Goal: Complete application form

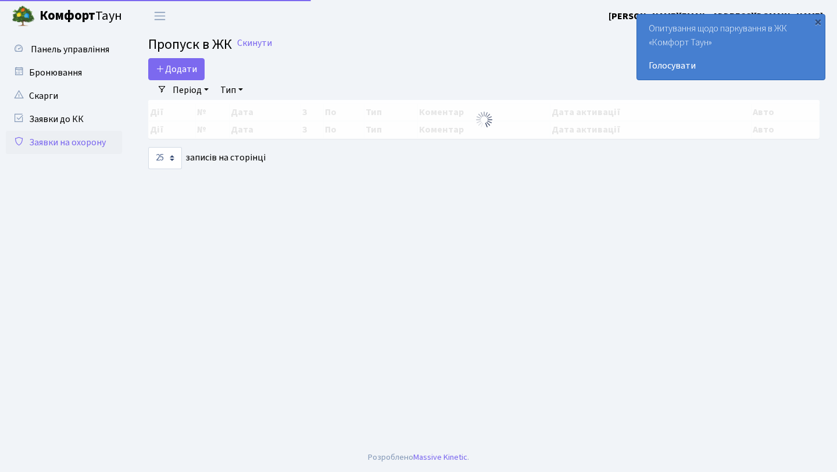
select select "25"
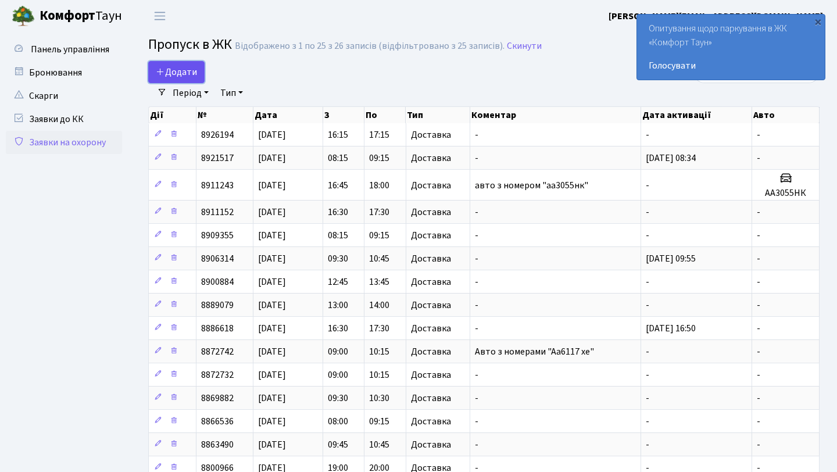
click at [183, 71] on span "Додати" at bounding box center [176, 72] width 41 height 13
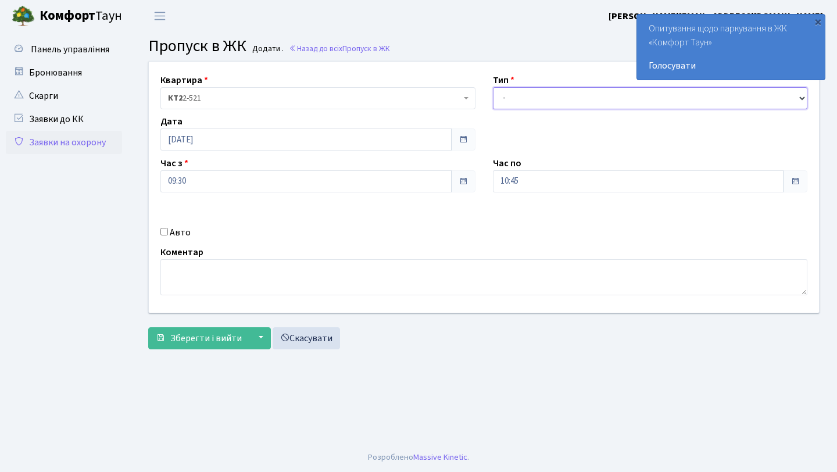
click at [589, 106] on select "- Доставка Таксі Гості Сервіс" at bounding box center [650, 98] width 315 height 22
select select "1"
click at [493, 87] on select "- Доставка Таксі Гості Сервіс" at bounding box center [650, 98] width 315 height 22
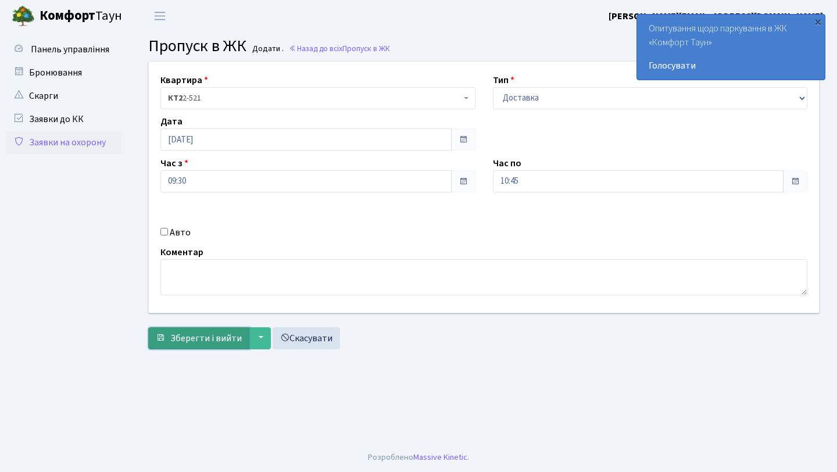
click at [192, 337] on span "Зберегти і вийти" at bounding box center [206, 338] width 72 height 13
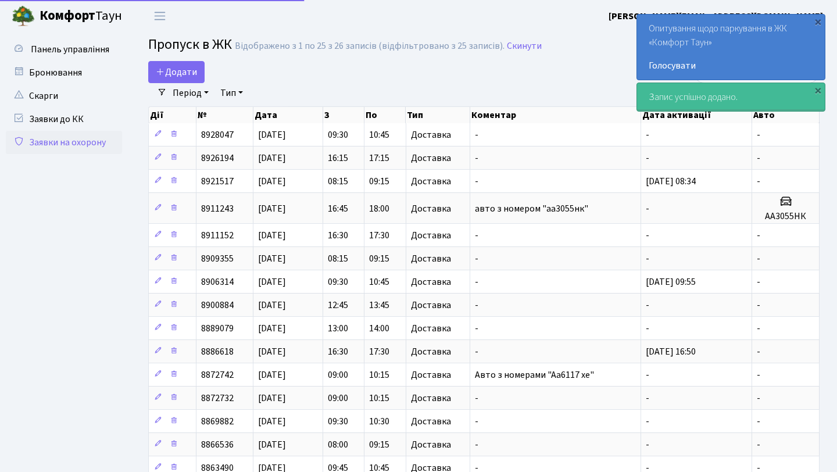
select select "25"
